Goal: Check status: Check status

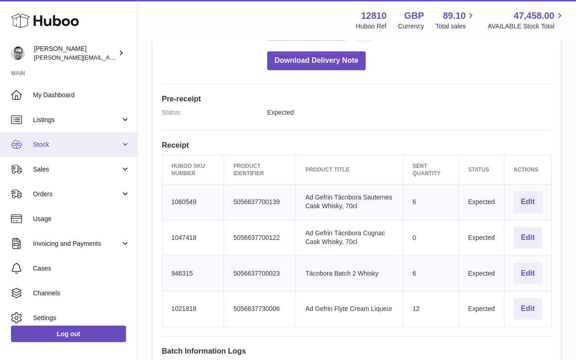
click at [54, 139] on link "Stock" at bounding box center [68, 144] width 137 height 25
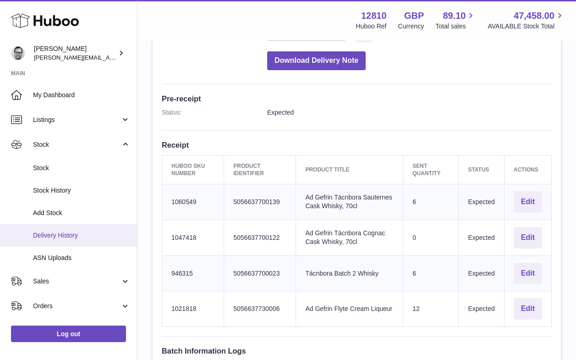
click at [48, 238] on span "Delivery History" at bounding box center [81, 235] width 97 height 9
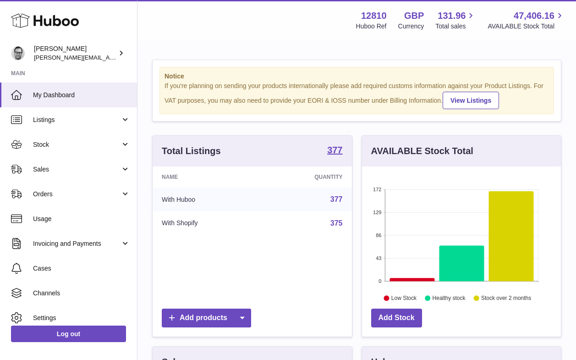
scroll to position [143, 199]
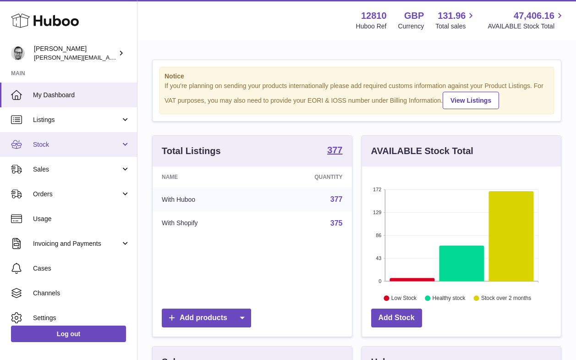
click at [60, 150] on link "Stock" at bounding box center [68, 144] width 137 height 25
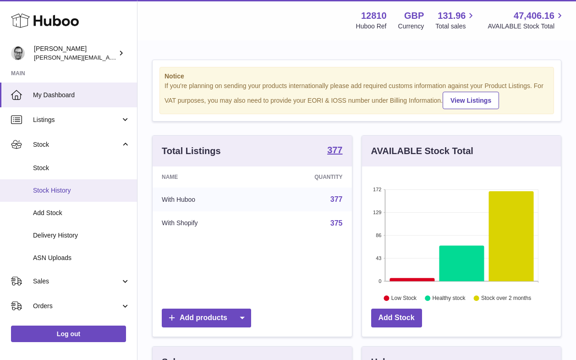
click at [64, 194] on link "Stock History" at bounding box center [68, 190] width 137 height 22
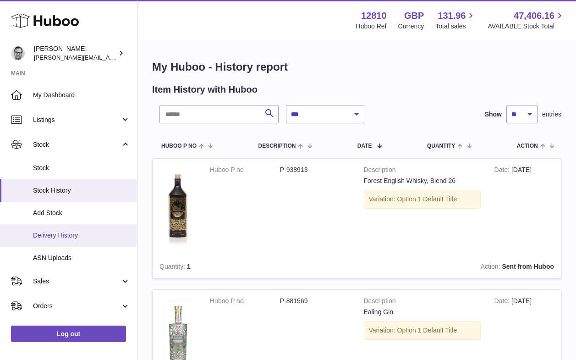
click at [65, 240] on link "Delivery History" at bounding box center [68, 235] width 137 height 22
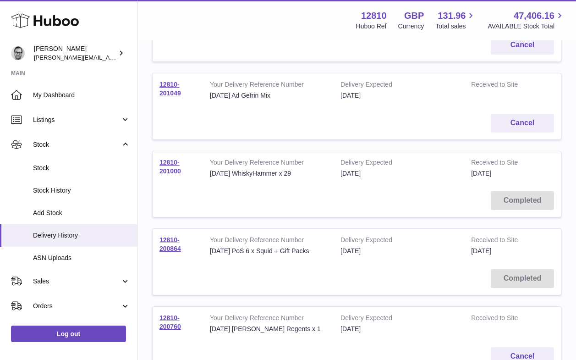
scroll to position [339, 0]
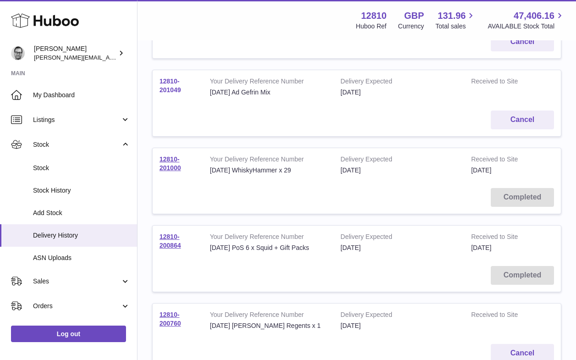
click at [173, 79] on link "12810-201049" at bounding box center [171, 85] width 22 height 16
